Goal: Check status

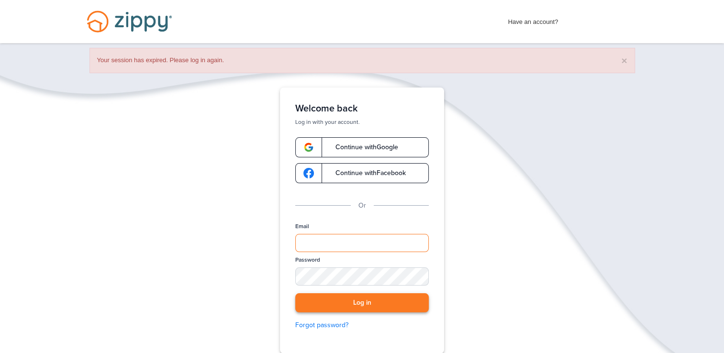
type input "**********"
click at [391, 302] on button "Log in" at bounding box center [362, 303] width 134 height 20
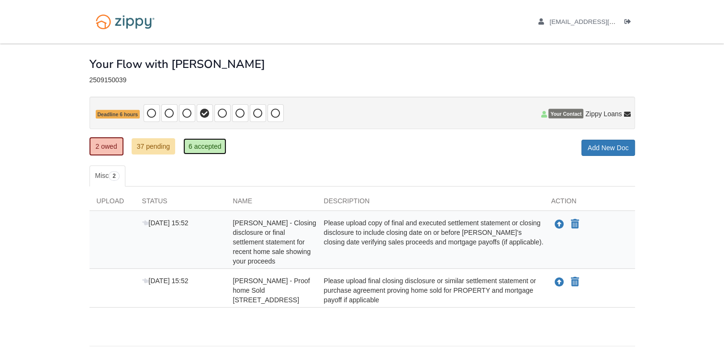
click at [214, 145] on link "6 accepted" at bounding box center [205, 146] width 44 height 16
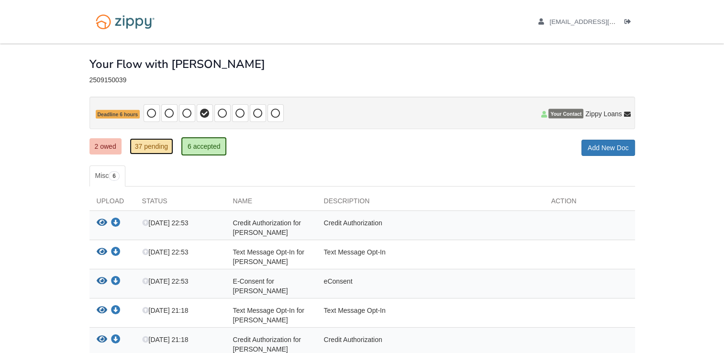
click at [155, 145] on link "37 pending" at bounding box center [152, 146] width 44 height 16
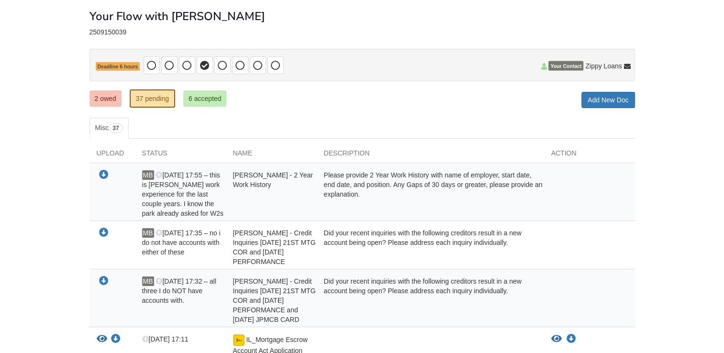
scroll to position [48, 0]
click at [364, 233] on div "Did your recent inquiries with the following creditors result in a new account …" at bounding box center [430, 247] width 227 height 38
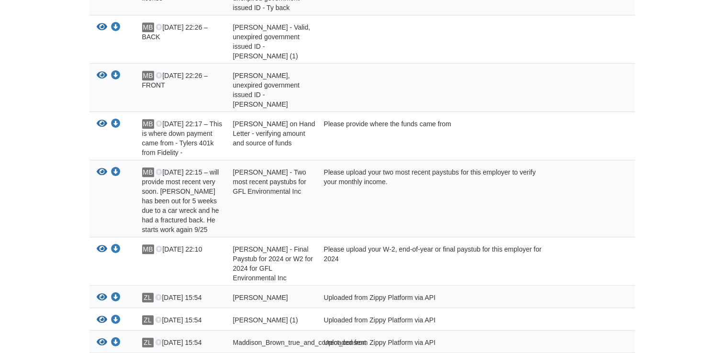
scroll to position [766, 0]
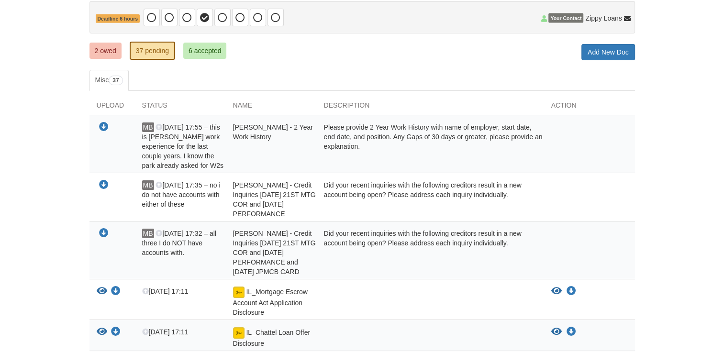
scroll to position [61, 0]
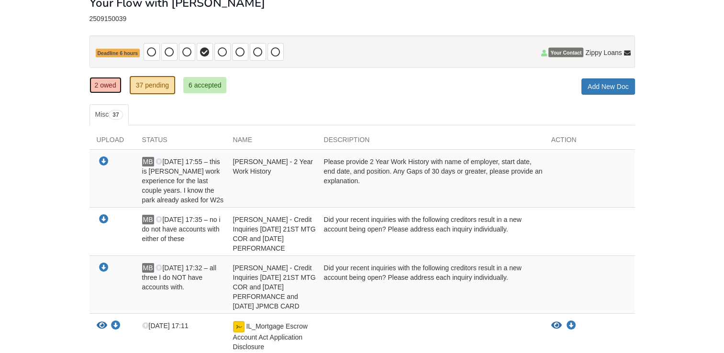
click at [110, 87] on link "2 owed" at bounding box center [105, 85] width 32 height 16
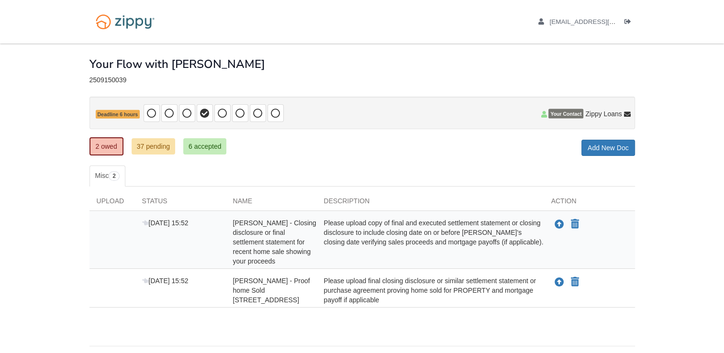
scroll to position [30, 0]
